Goal: Task Accomplishment & Management: Use online tool/utility

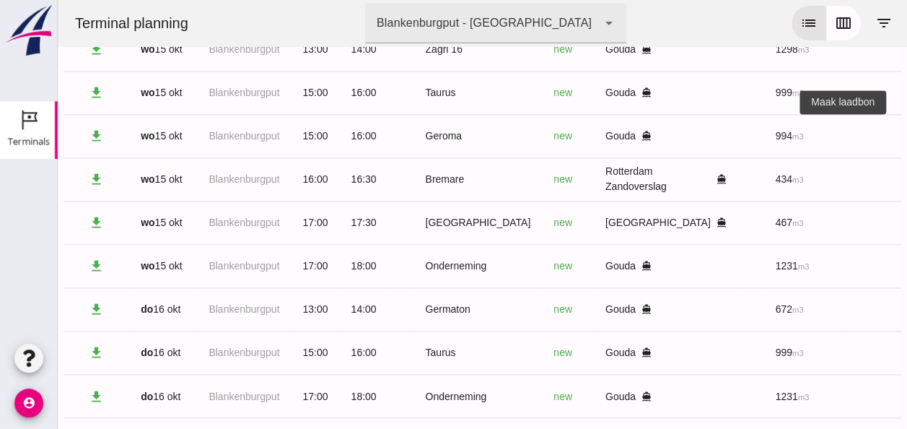
scroll to position [0, 386]
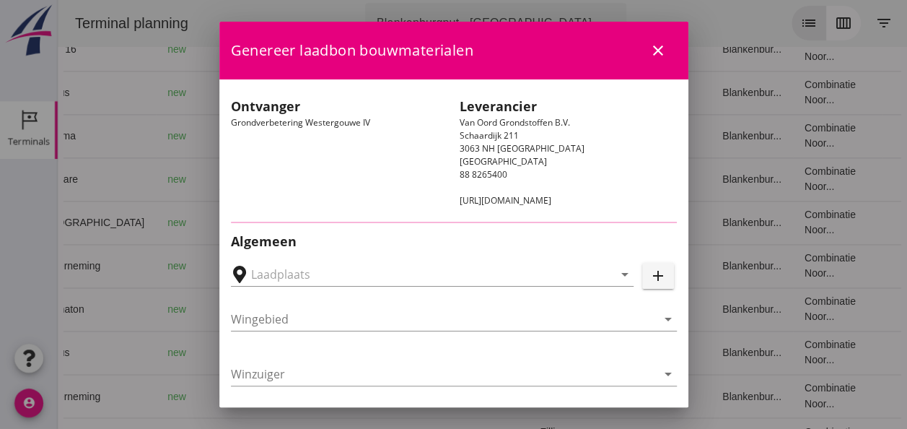
type input "Loswal Fa. J. Bos&Zonen, [GEOGRAPHIC_DATA]"
type input "Geroma"
type input "[PERSON_NAME]"
type input "994"
type input "Ophoogzand (6120)"
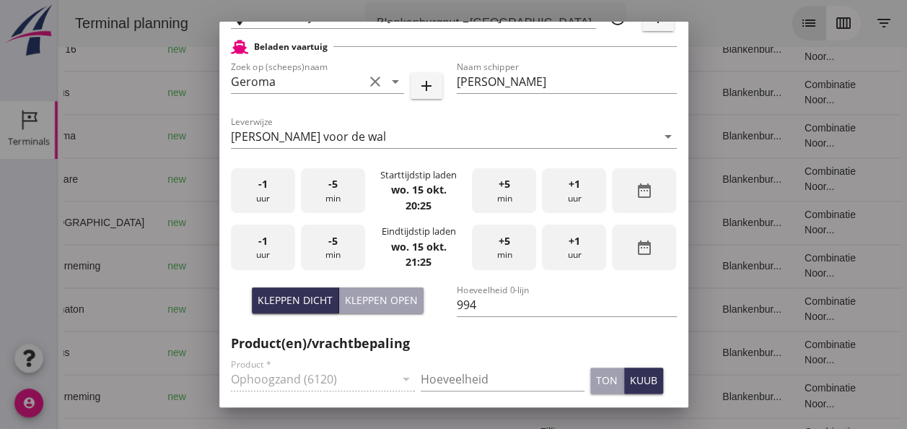
scroll to position [361, 0]
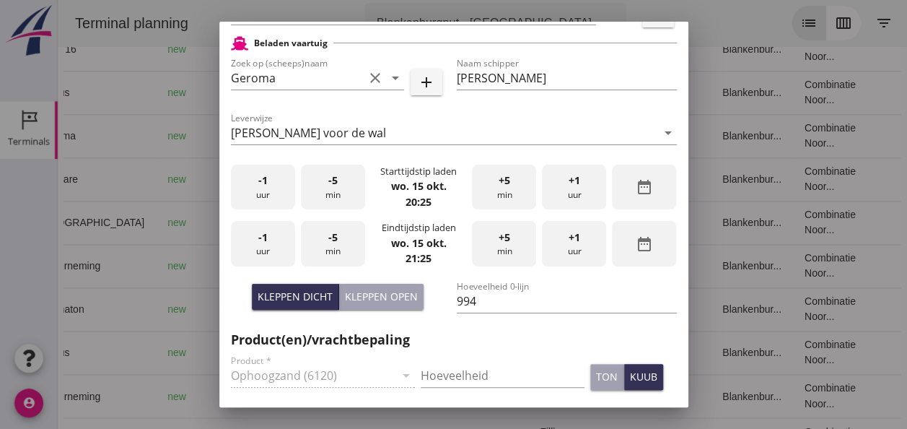
click at [267, 196] on div "-1 uur" at bounding box center [263, 187] width 64 height 45
click at [341, 181] on div "-5 min" at bounding box center [333, 187] width 64 height 45
click at [276, 251] on div "-1 uur" at bounding box center [263, 243] width 64 height 45
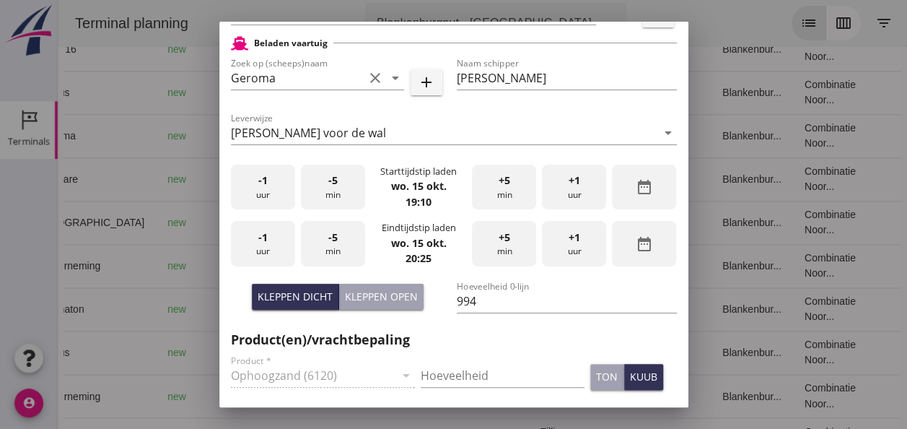
click at [279, 248] on div "-1 uur" at bounding box center [263, 243] width 64 height 45
click at [569, 235] on span "+1" at bounding box center [575, 237] width 12 height 16
click at [330, 235] on span "-5" at bounding box center [332, 237] width 9 height 16
click at [335, 234] on div "-5 min" at bounding box center [333, 243] width 64 height 45
click at [302, 299] on div "Kleppen dicht" at bounding box center [295, 296] width 75 height 15
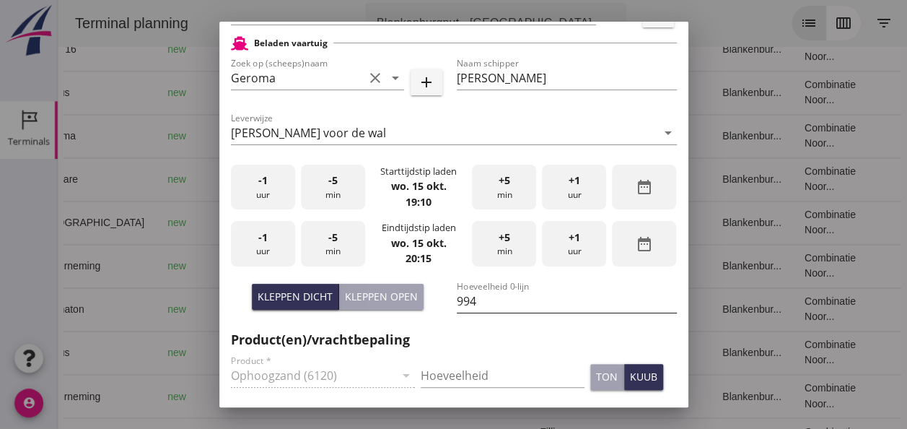
scroll to position [0, 0]
click at [442, 374] on input "Hoeveelheid" at bounding box center [503, 375] width 164 height 23
type input "994"
click at [630, 377] on div "kuub" at bounding box center [643, 376] width 27 height 15
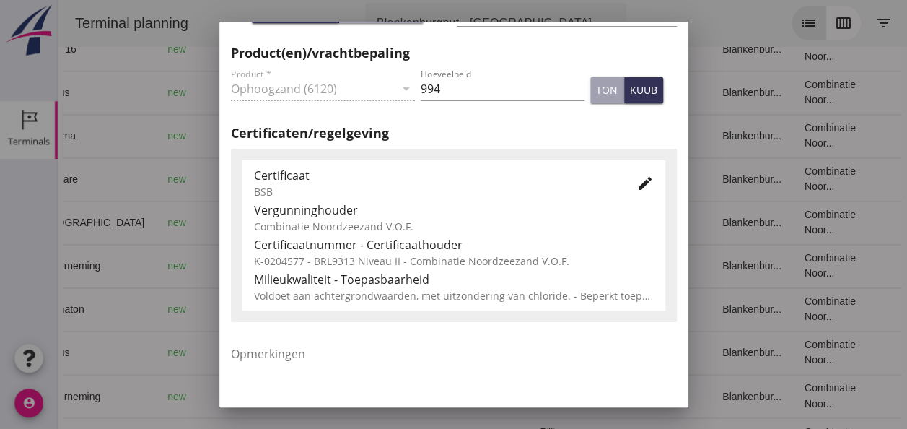
scroll to position [649, 0]
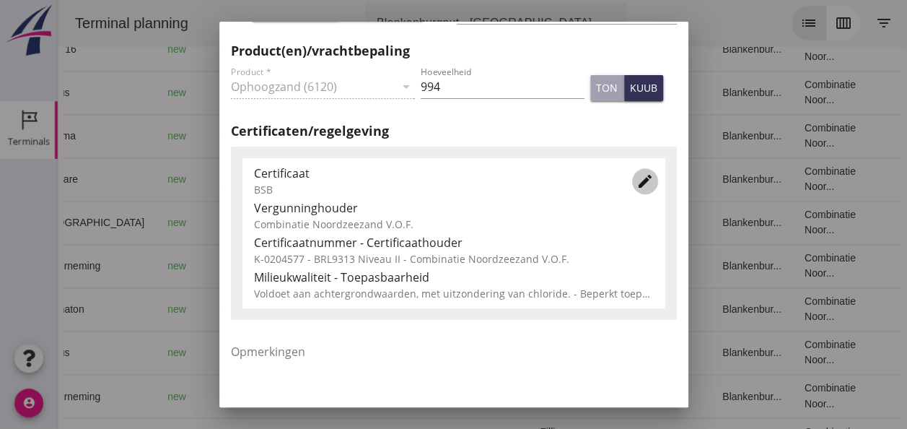
click at [636, 182] on icon "edit" at bounding box center [644, 180] width 17 height 17
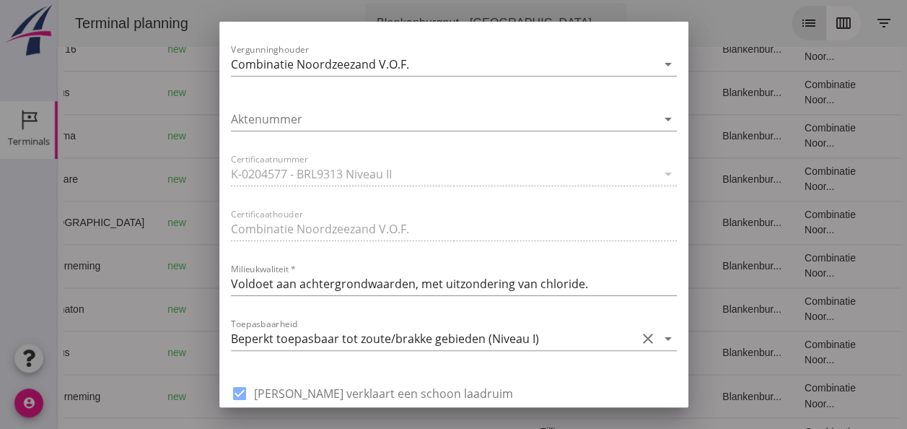
scroll to position [938, 0]
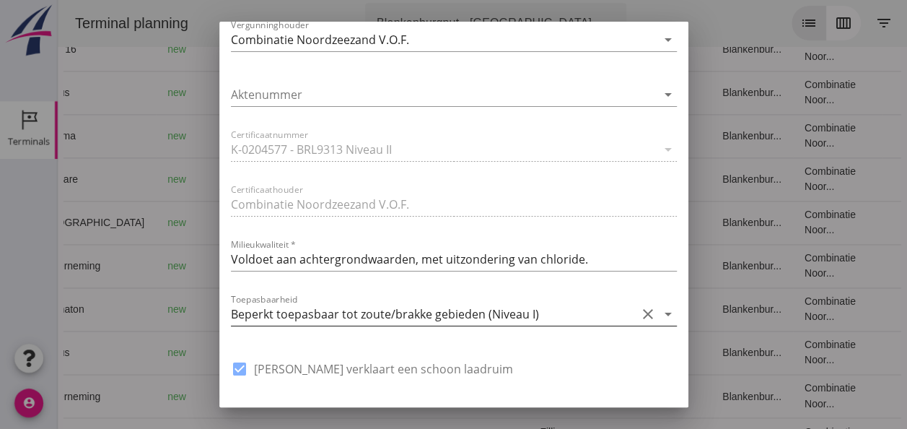
click at [660, 311] on icon "arrow_drop_down" at bounding box center [668, 313] width 17 height 17
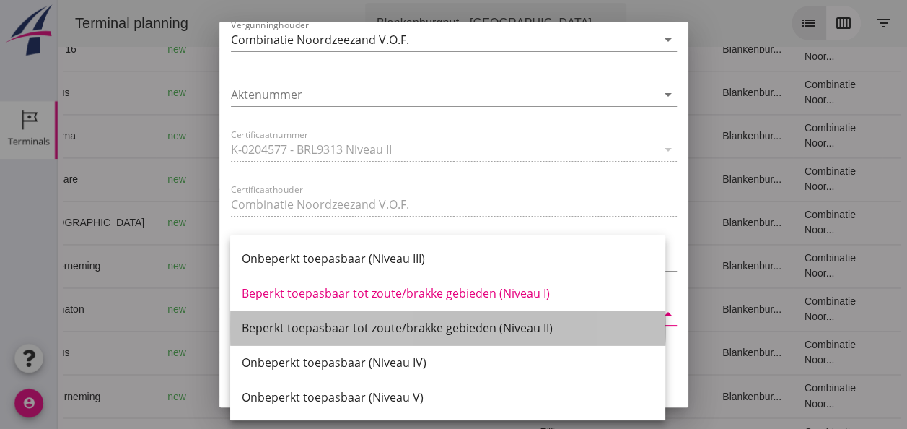
click at [535, 325] on div "Beperkt toepasbaar tot zoute/brakke gebieden (Niveau II)" at bounding box center [448, 327] width 412 height 17
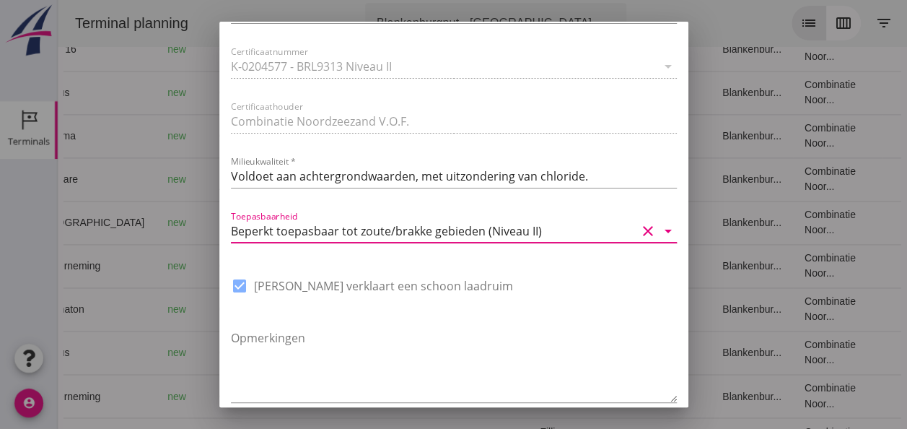
scroll to position [1093, 0]
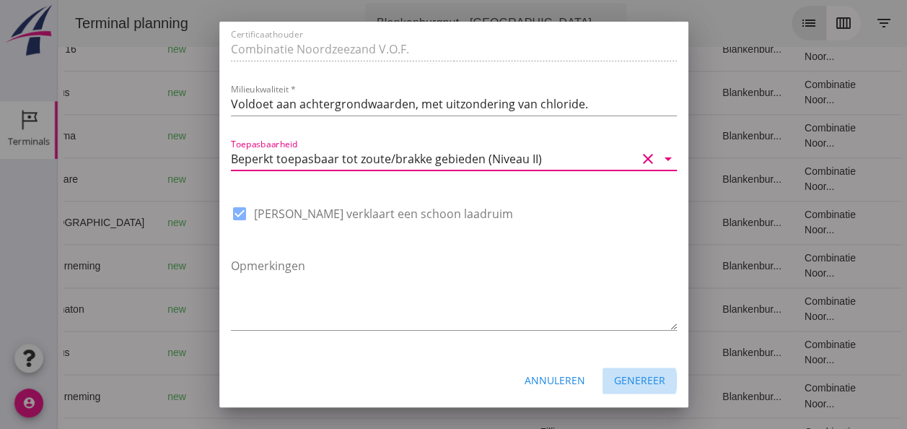
click at [641, 377] on div "Genereer" at bounding box center [639, 379] width 51 height 15
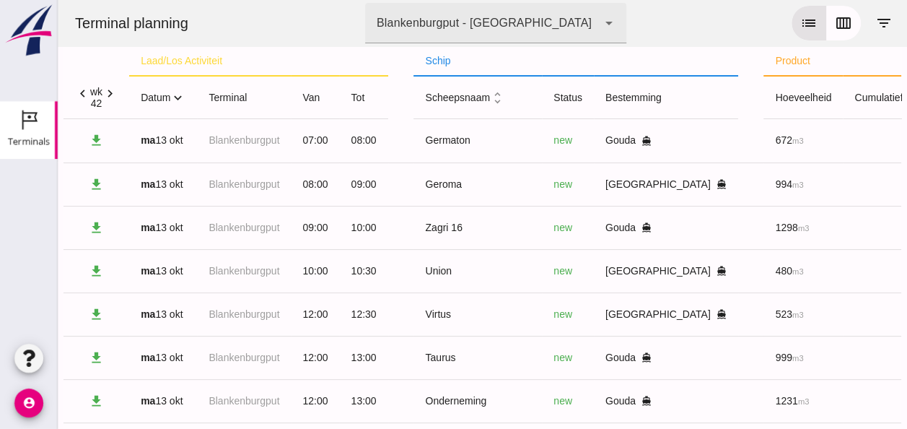
scroll to position [0, 0]
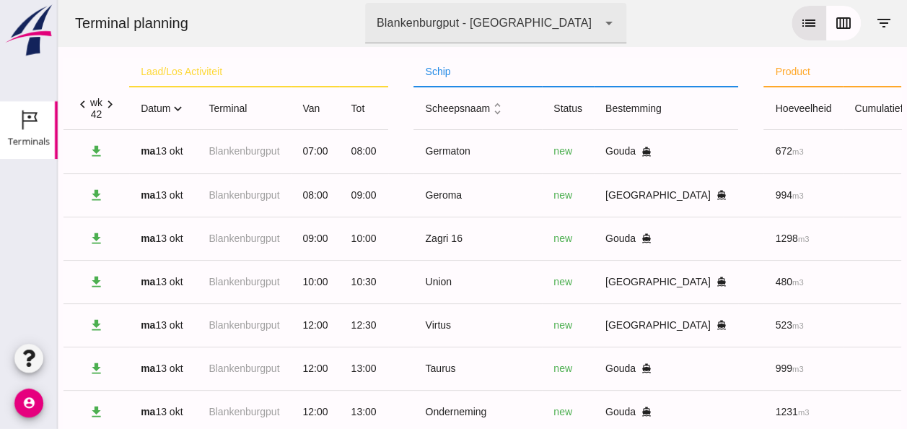
click at [178, 108] on icon "expand_more" at bounding box center [177, 108] width 15 height 15
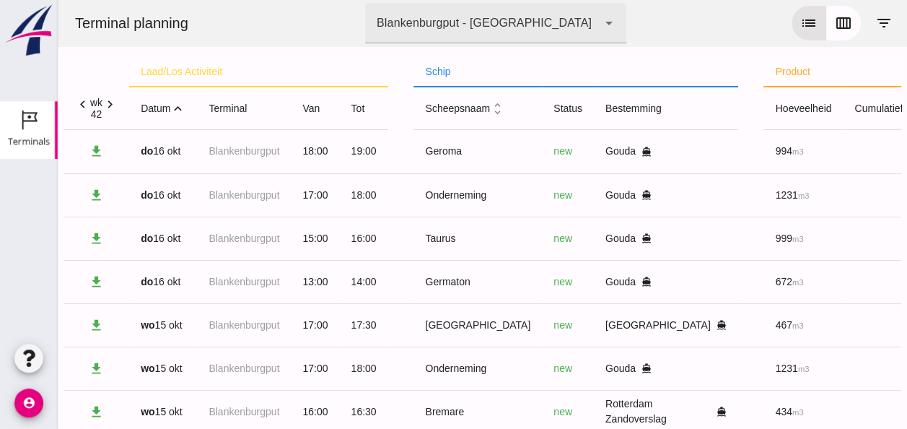
click at [178, 108] on icon "expand_less" at bounding box center [177, 108] width 15 height 15
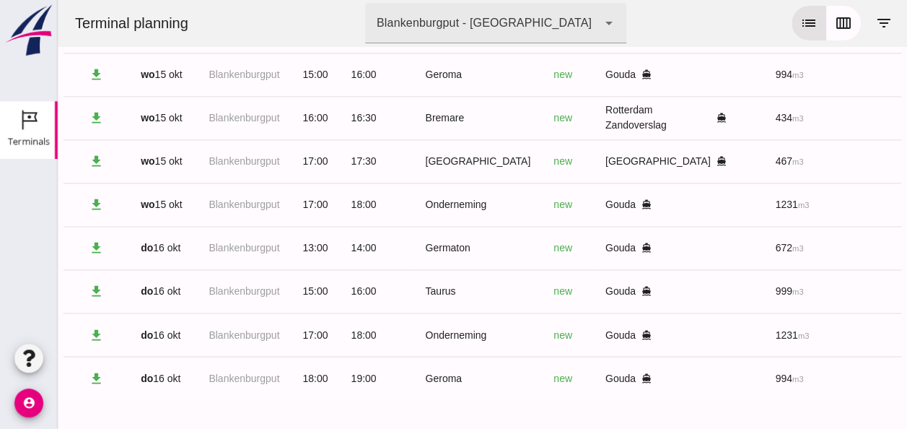
scroll to position [1041, 0]
